Goal: Task Accomplishment & Management: Use online tool/utility

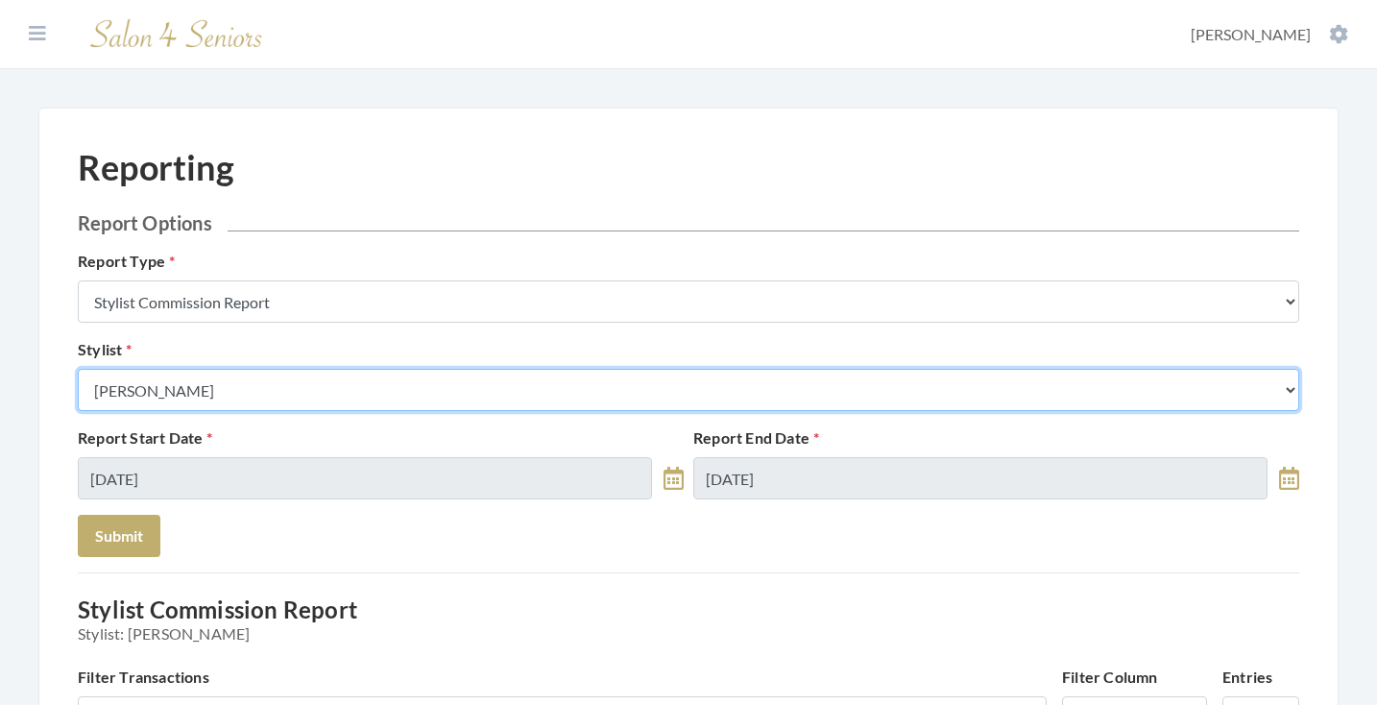
select select "43"
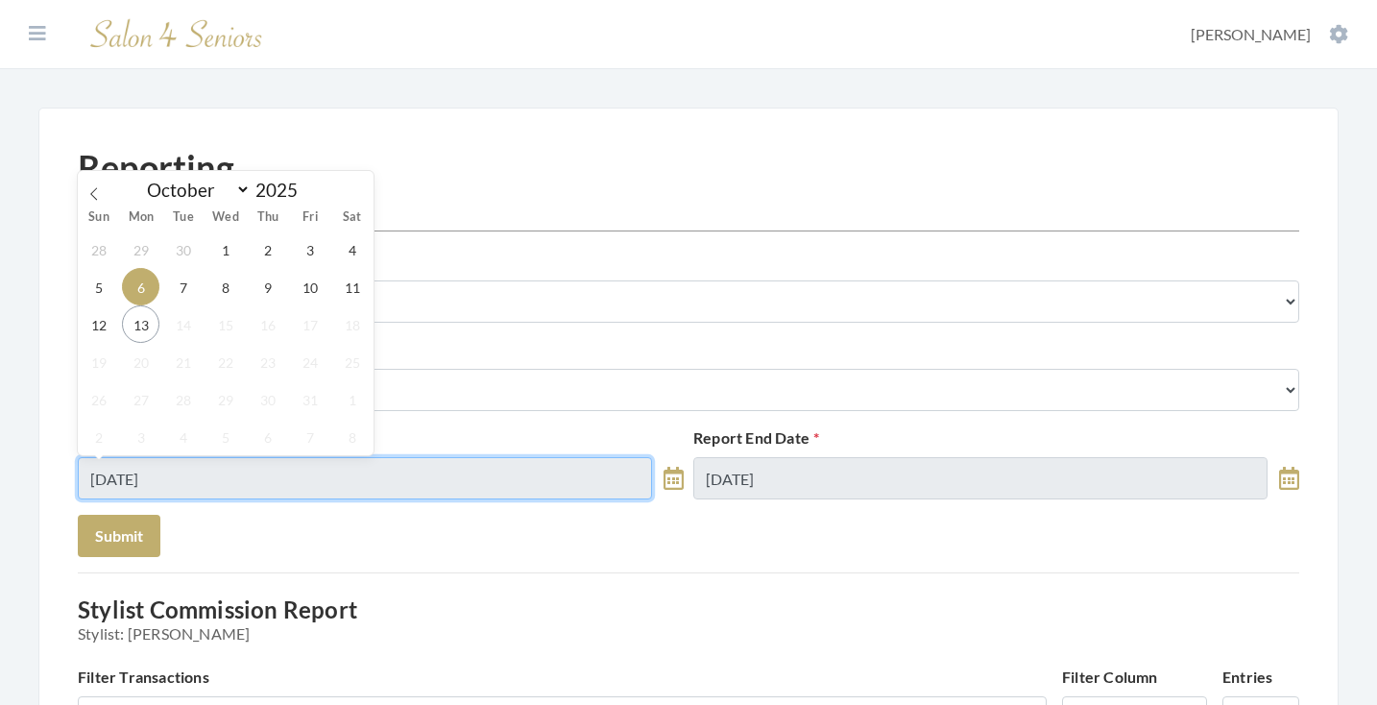
click at [413, 471] on input "[DATE]" at bounding box center [365, 478] width 574 height 42
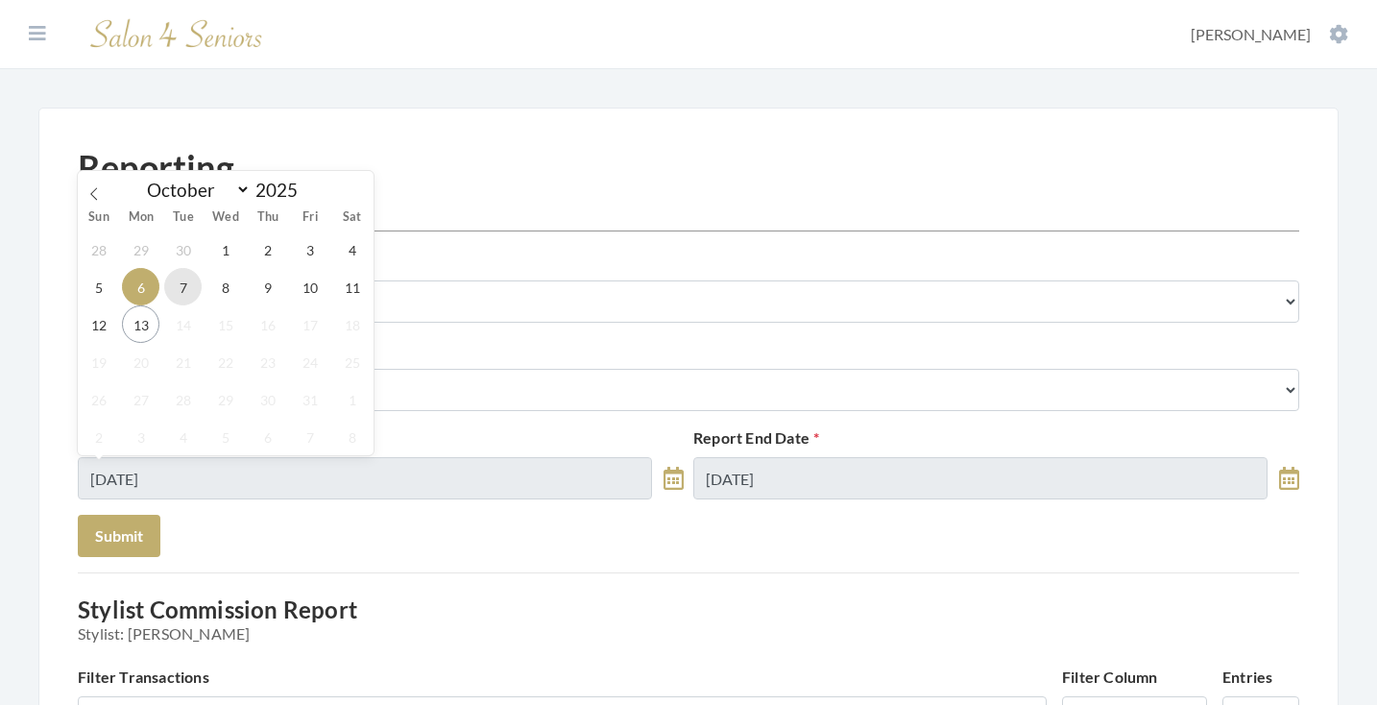
click at [187, 290] on span "7" at bounding box center [182, 286] width 37 height 37
type input "[DATE]"
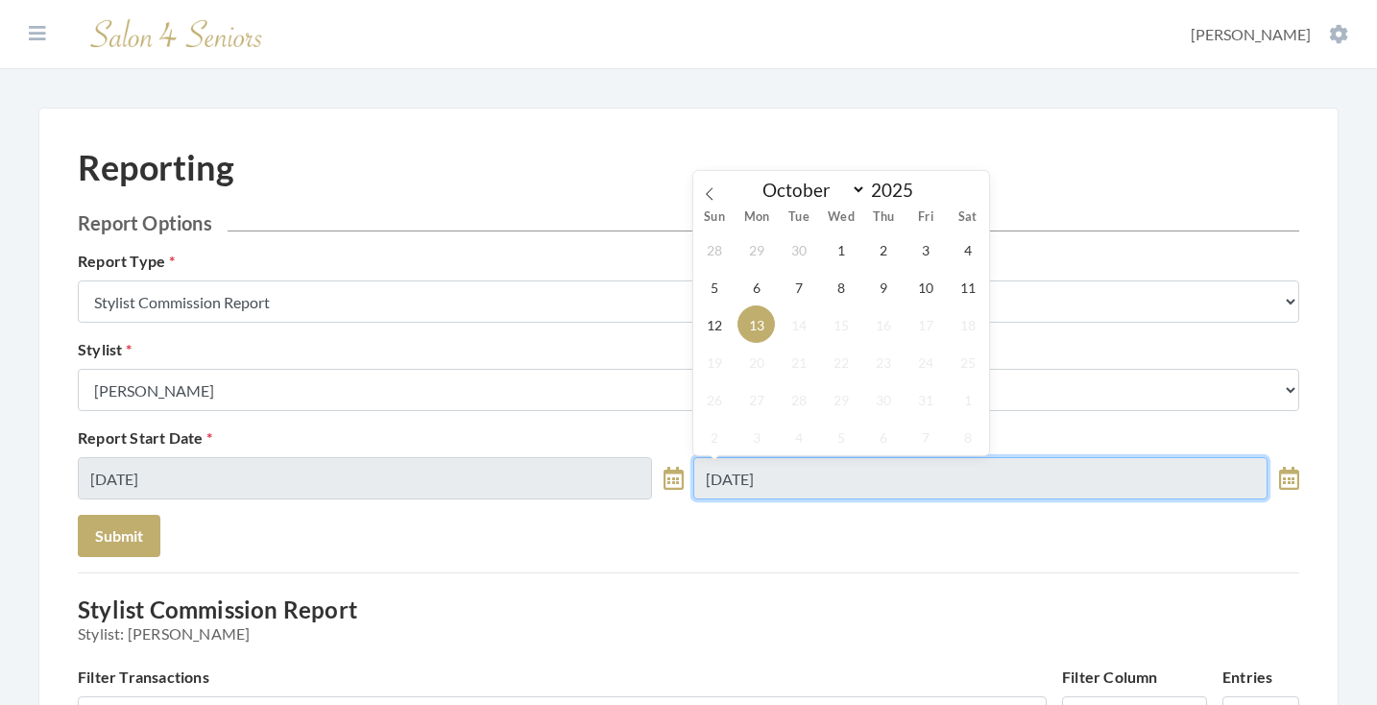
click at [759, 483] on input "[DATE]" at bounding box center [980, 478] width 574 height 42
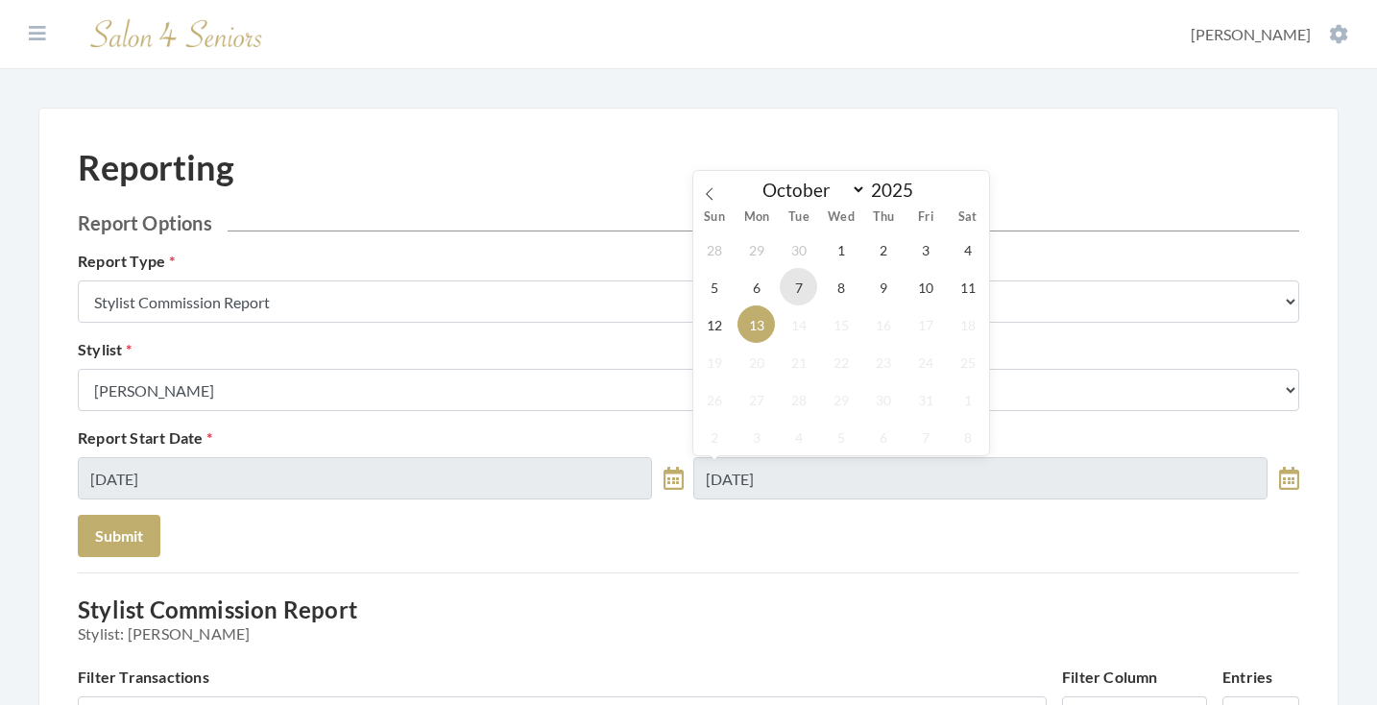
click at [797, 284] on span "7" at bounding box center [798, 286] width 37 height 37
type input "[DATE]"
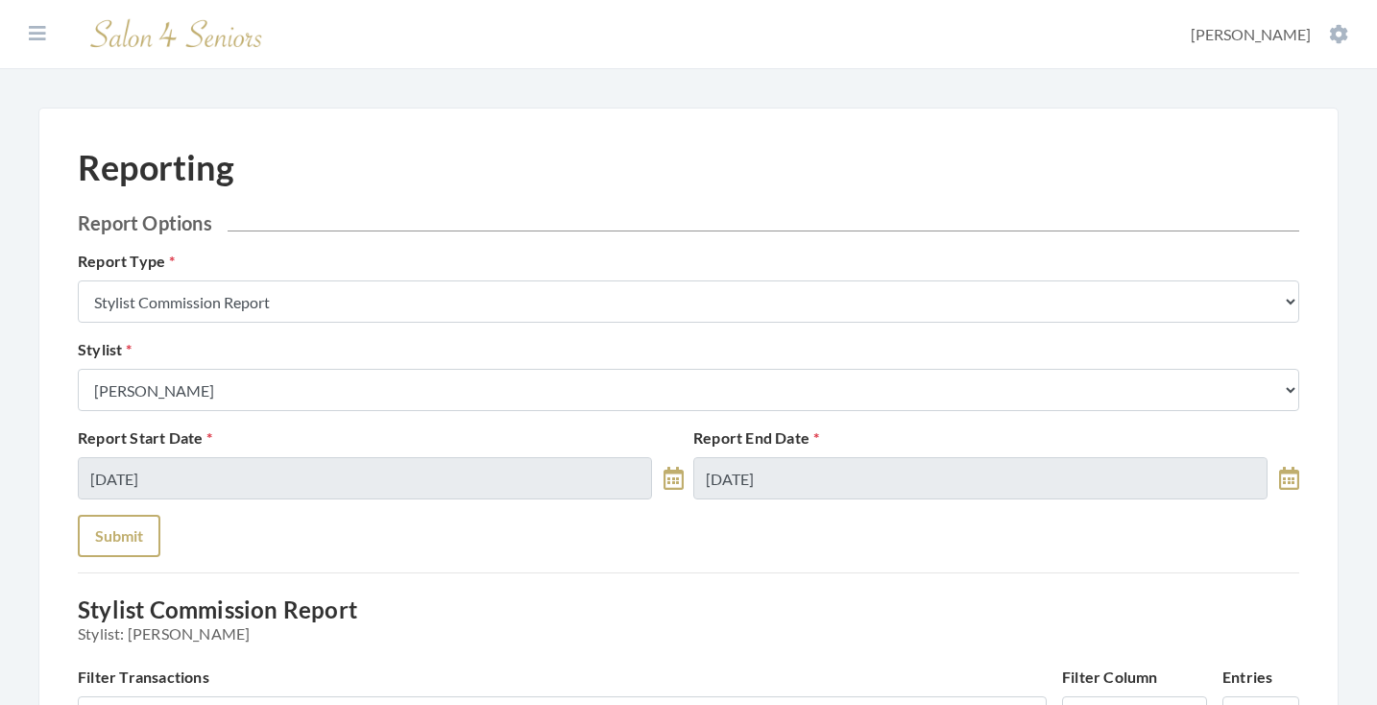
click at [95, 541] on button "Submit" at bounding box center [119, 536] width 83 height 42
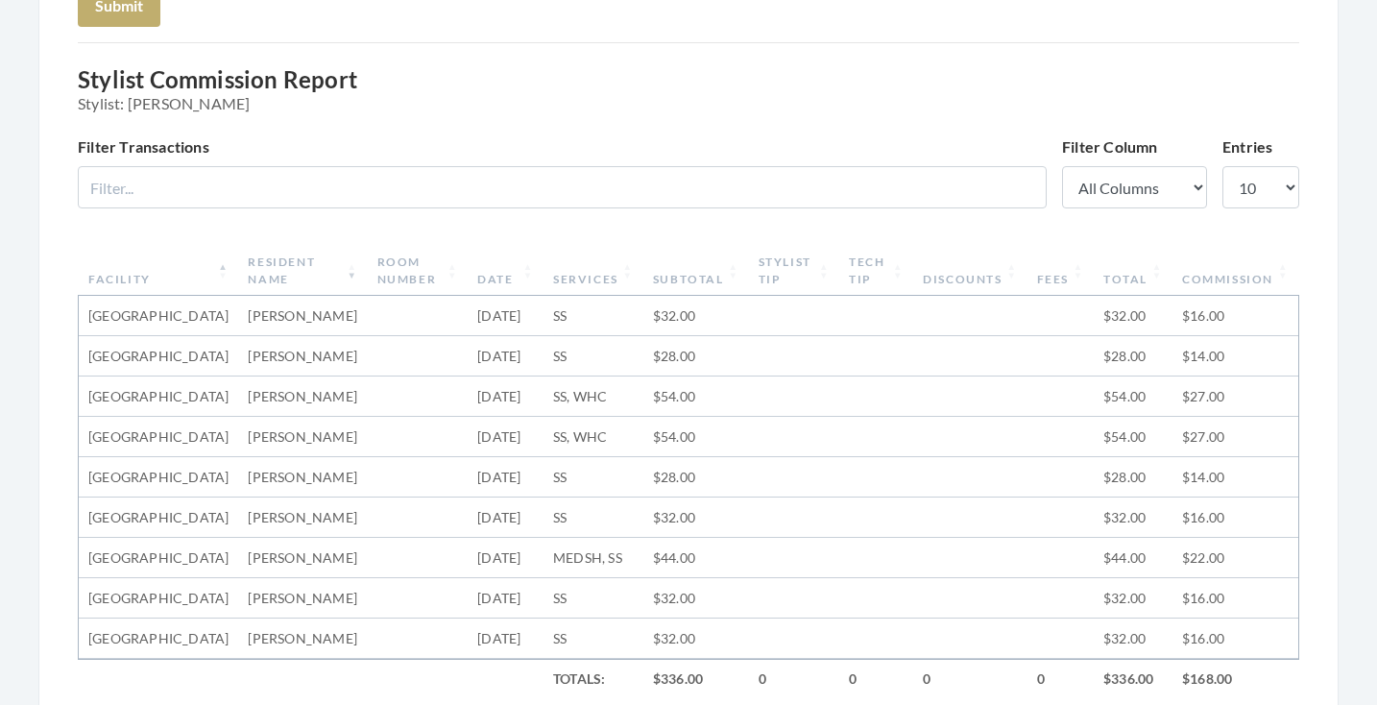
scroll to position [267, 0]
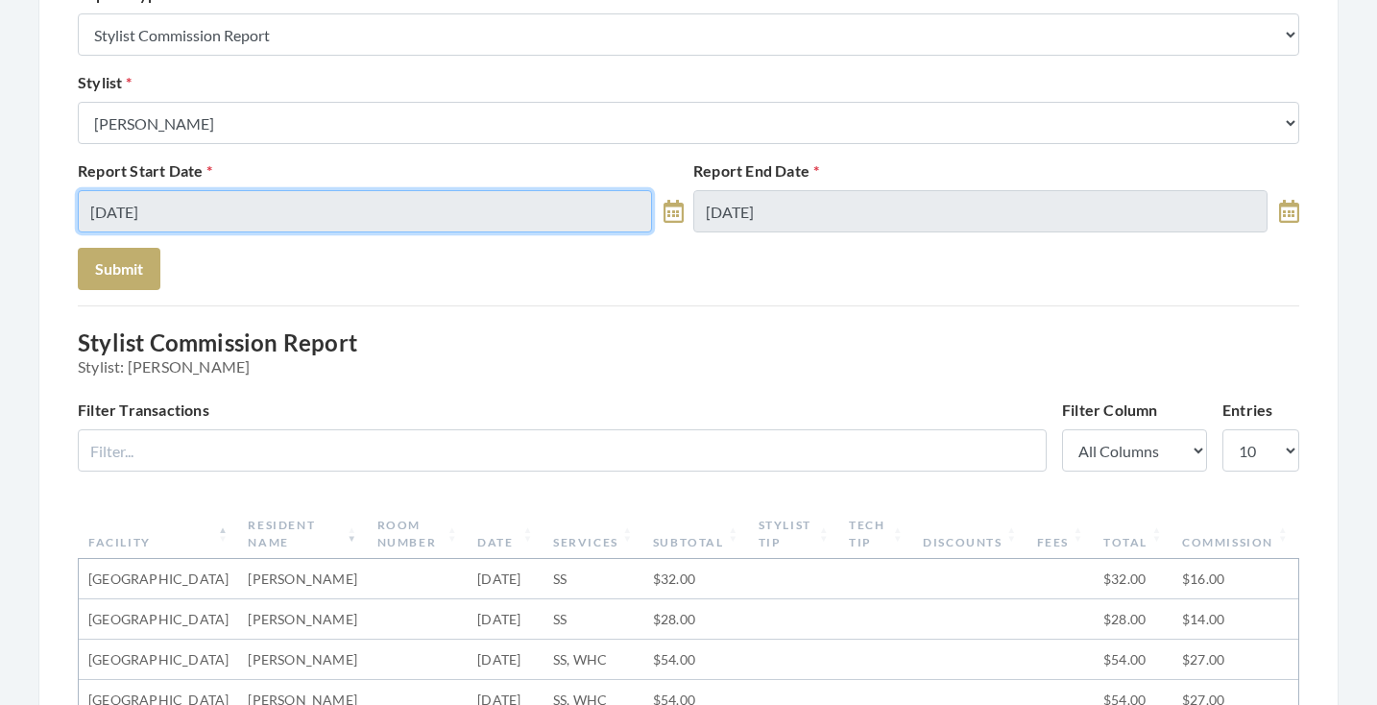
click at [367, 209] on input "[DATE]" at bounding box center [365, 211] width 574 height 42
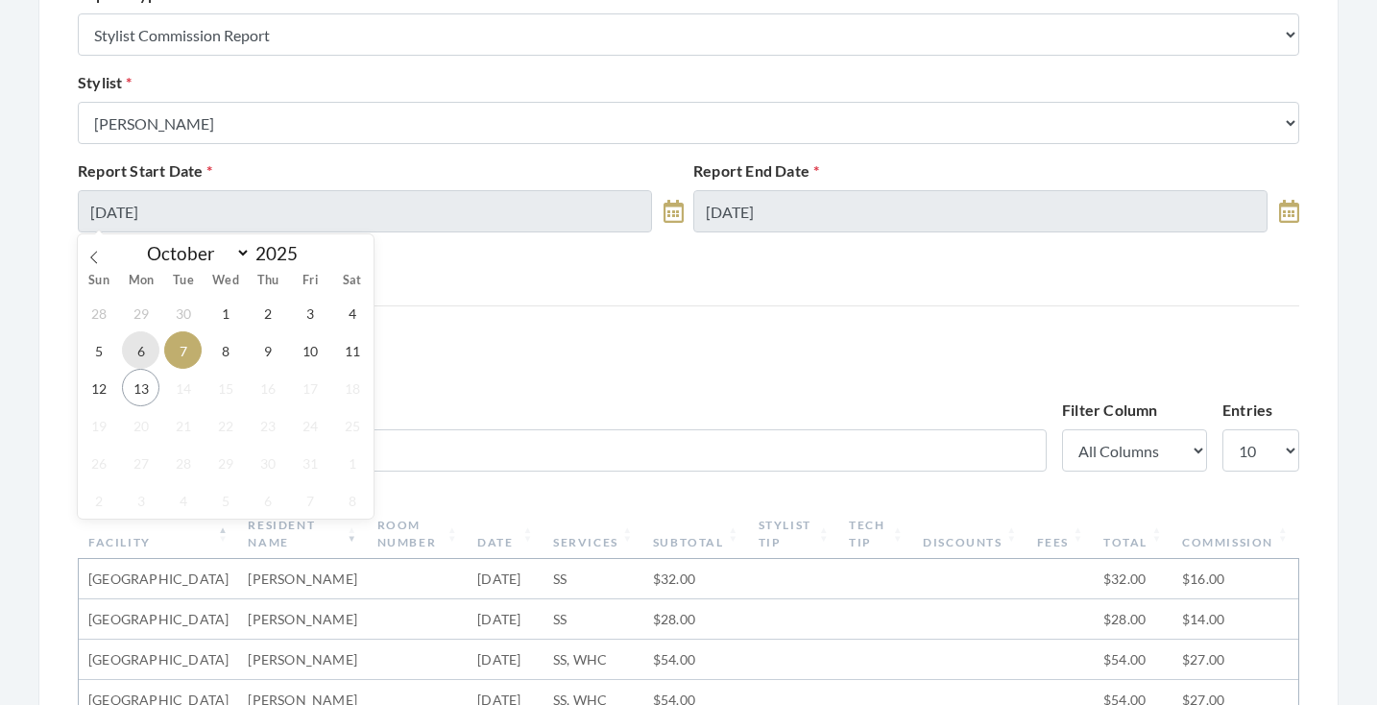
click at [143, 350] on span "6" at bounding box center [140, 349] width 37 height 37
type input "[DATE]"
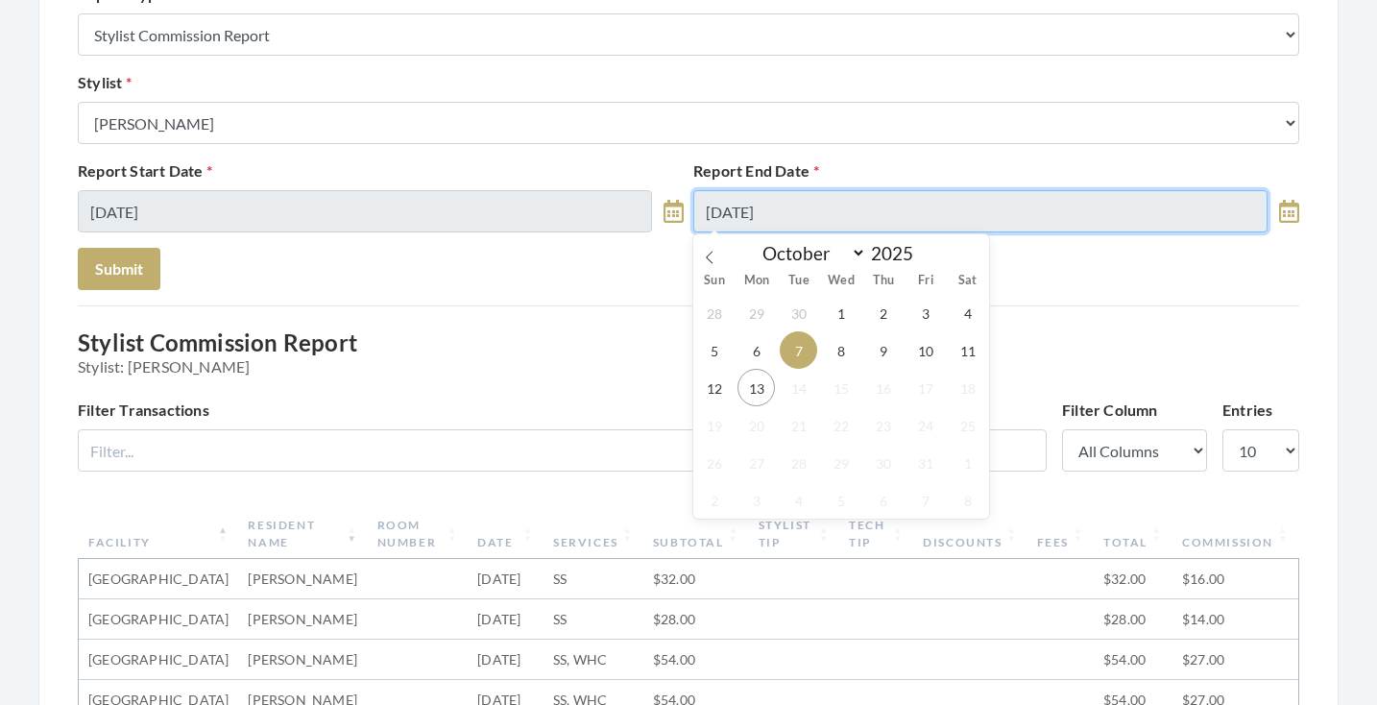
click at [715, 220] on input "[DATE]" at bounding box center [980, 211] width 574 height 42
click at [719, 377] on span "12" at bounding box center [713, 387] width 37 height 37
type input "10/12/2025"
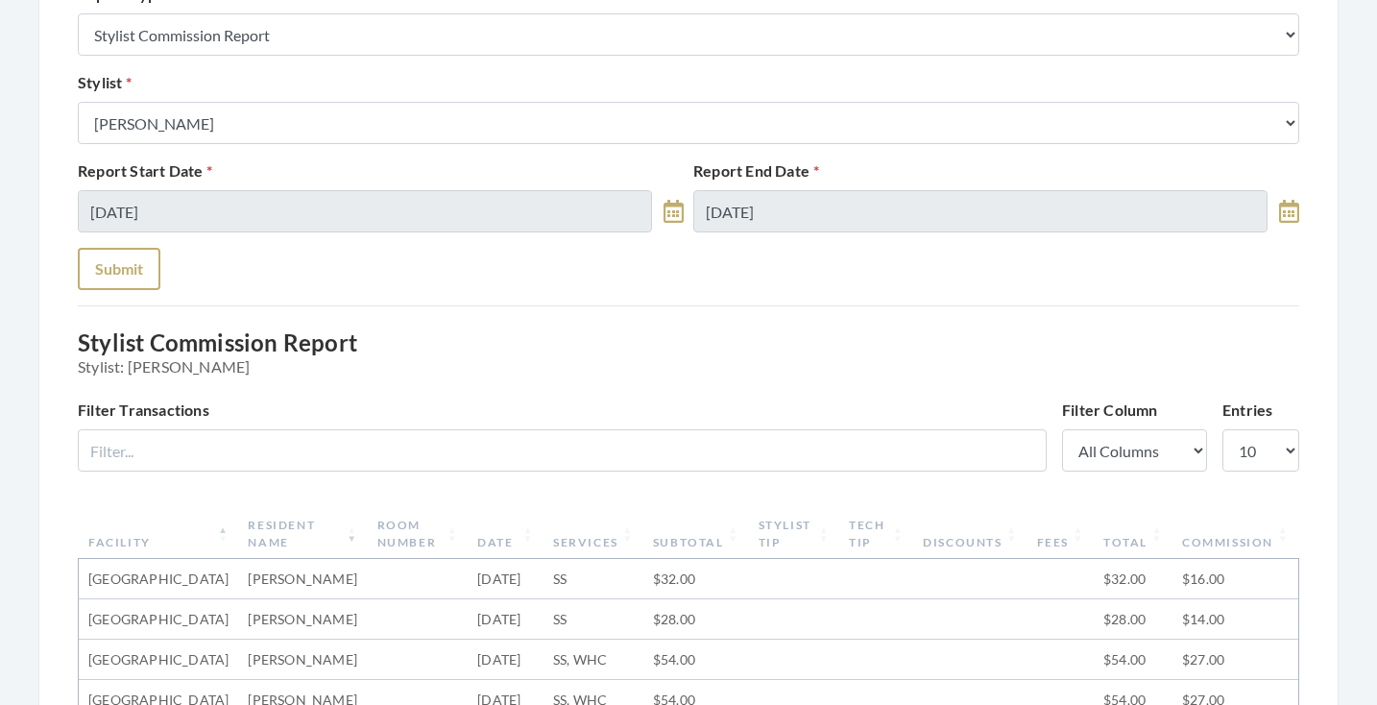
click at [107, 279] on button "Submit" at bounding box center [119, 269] width 83 height 42
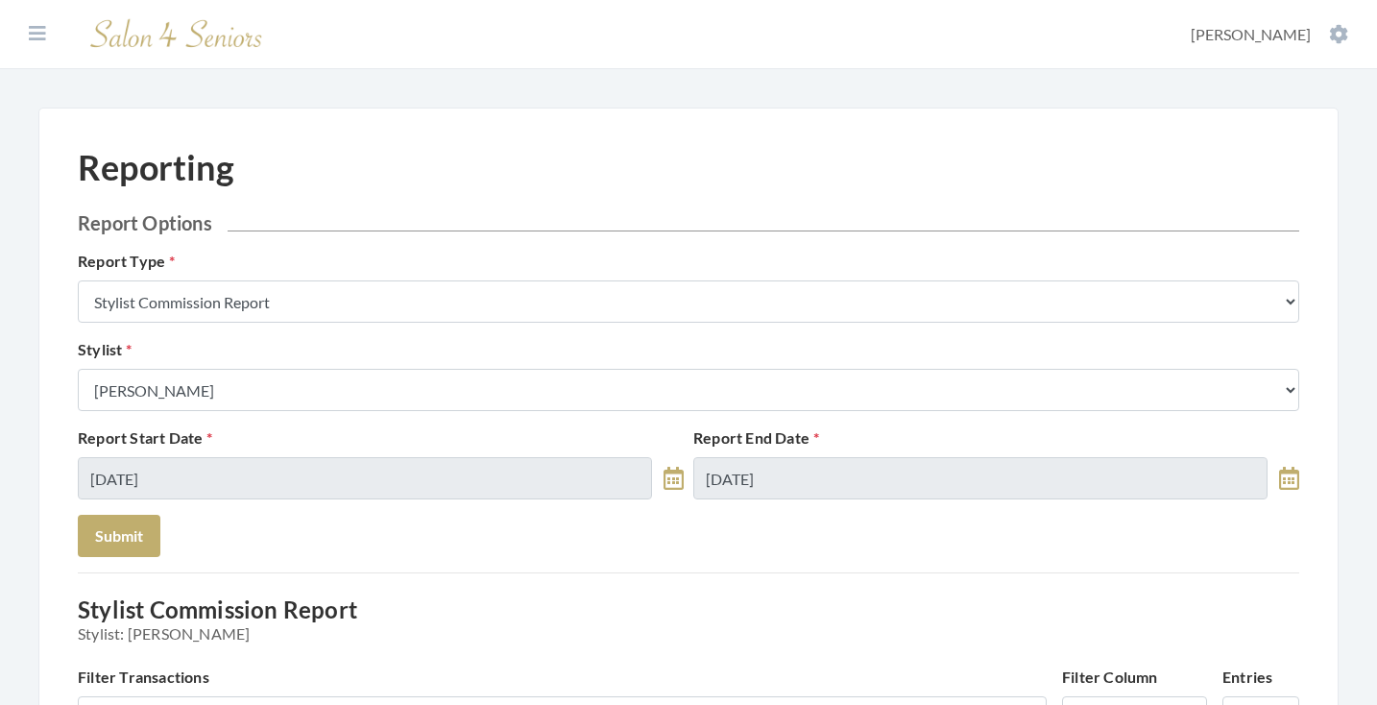
scroll to position [1045, 0]
